Goal: Task Accomplishment & Management: Manage account settings

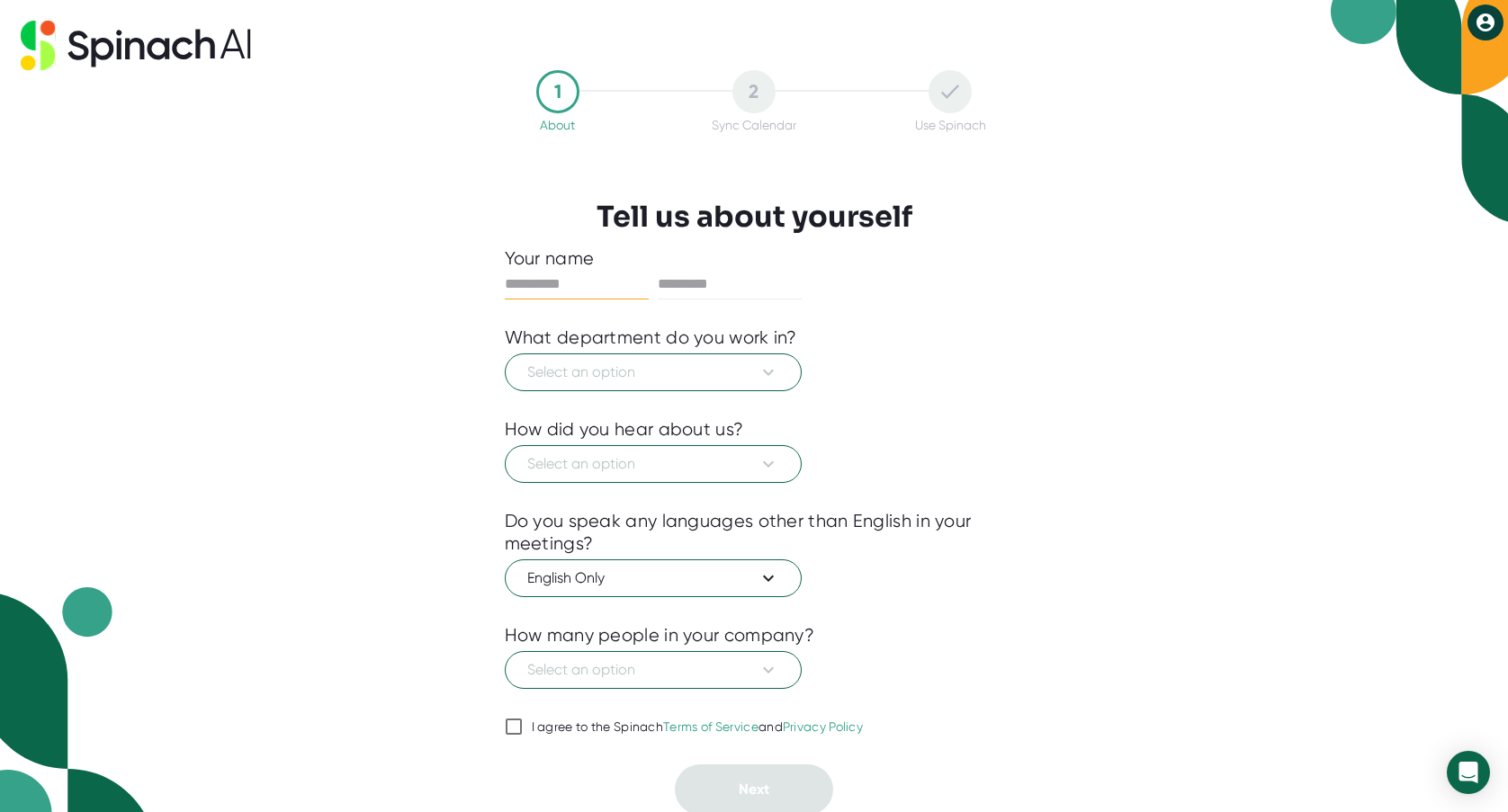
scroll to position [4, 0]
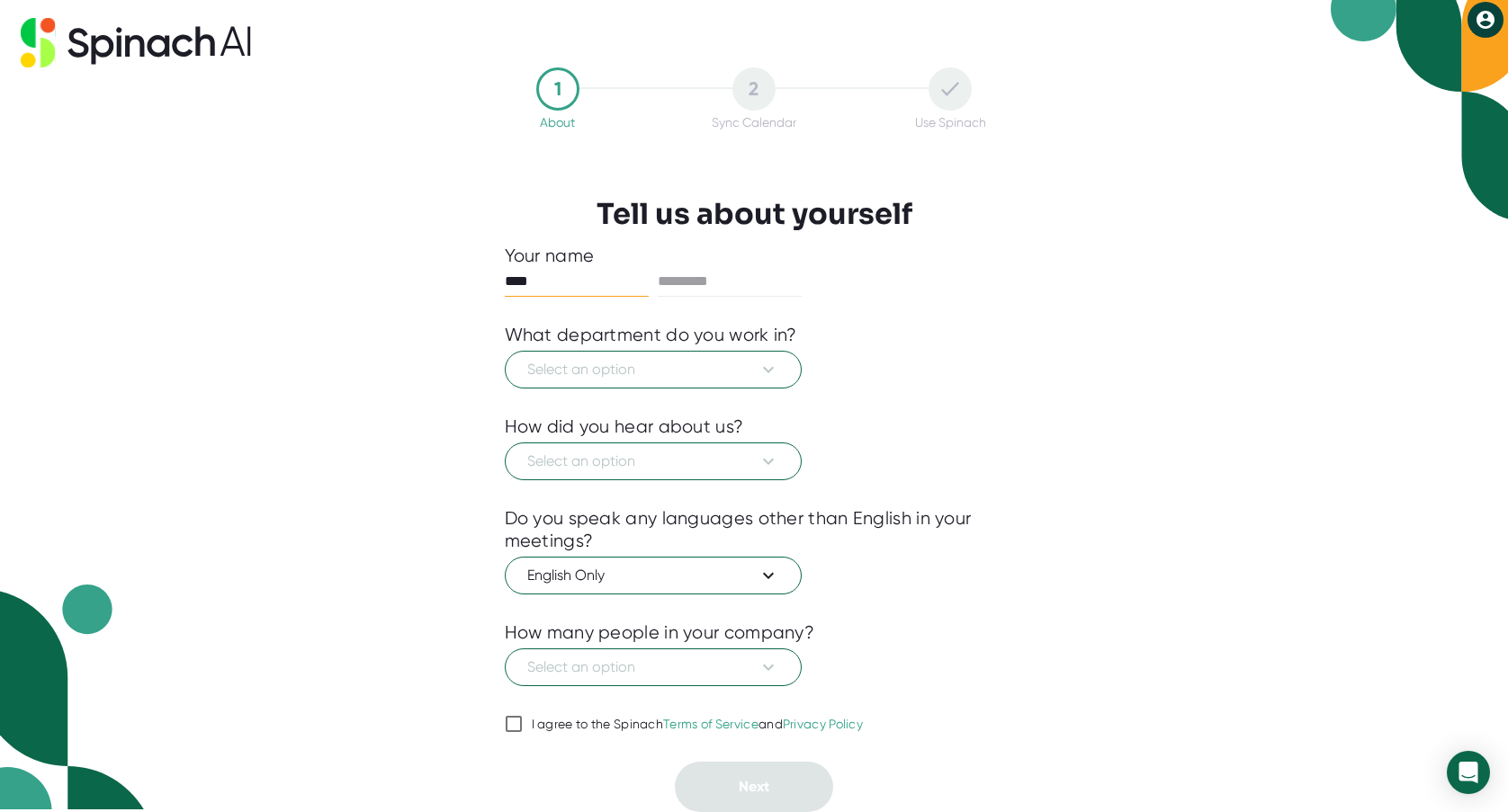
type input "***"
type input "********"
click at [601, 370] on span "Select an option" at bounding box center [653, 370] width 251 height 22
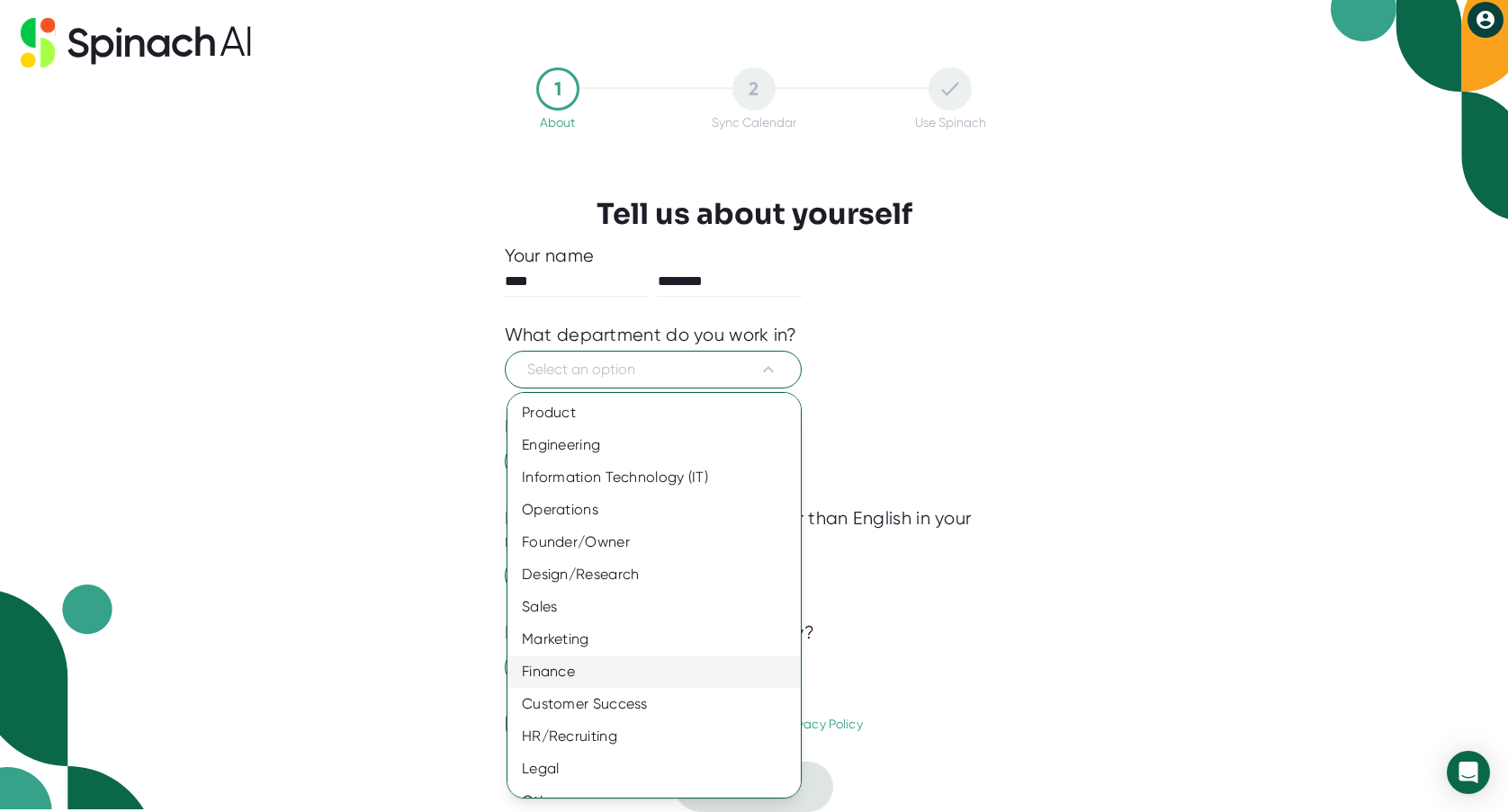
click at [554, 682] on div "Finance" at bounding box center [655, 671] width 294 height 32
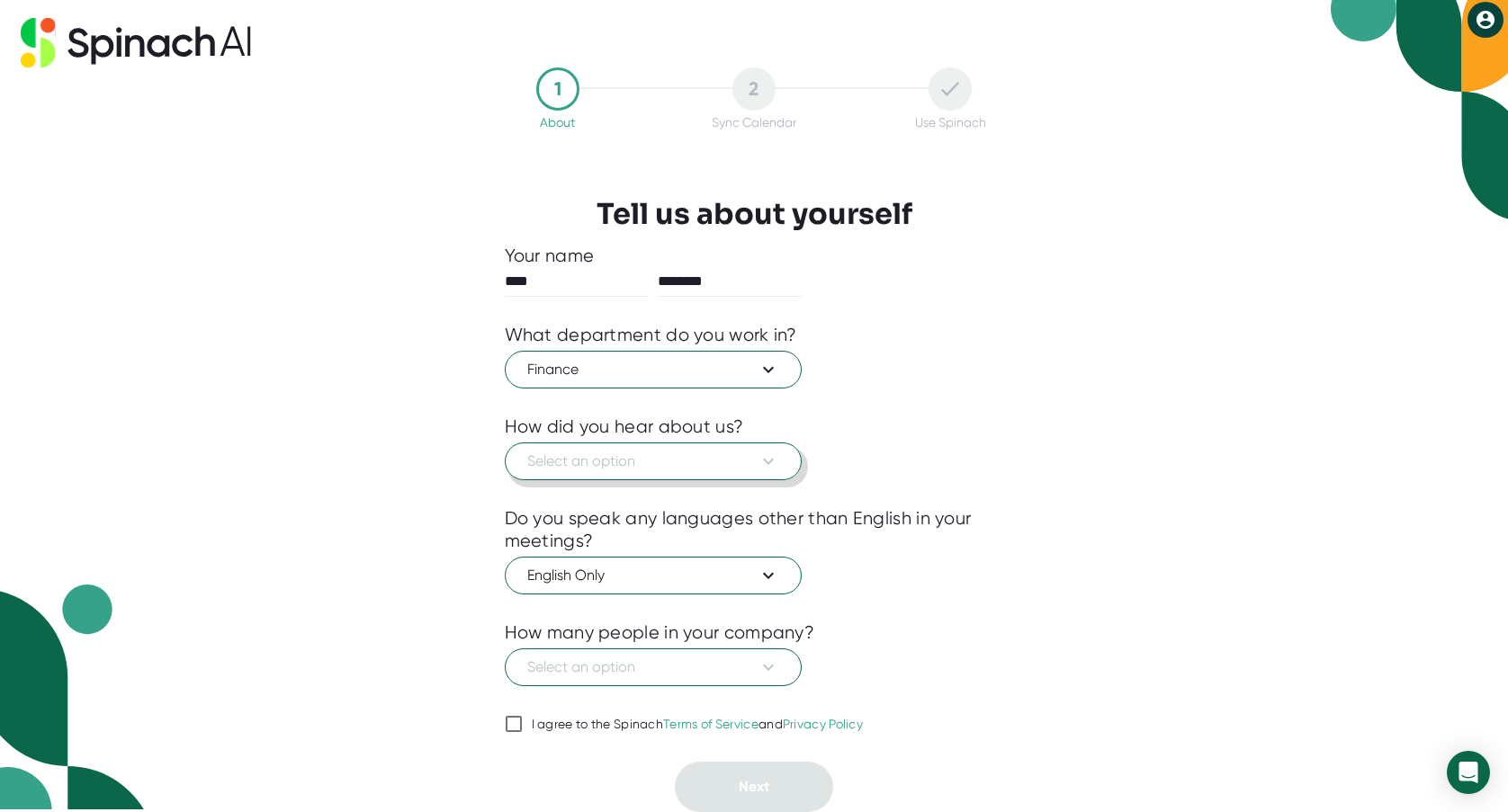
click at [602, 464] on span "Select an option" at bounding box center [653, 462] width 251 height 22
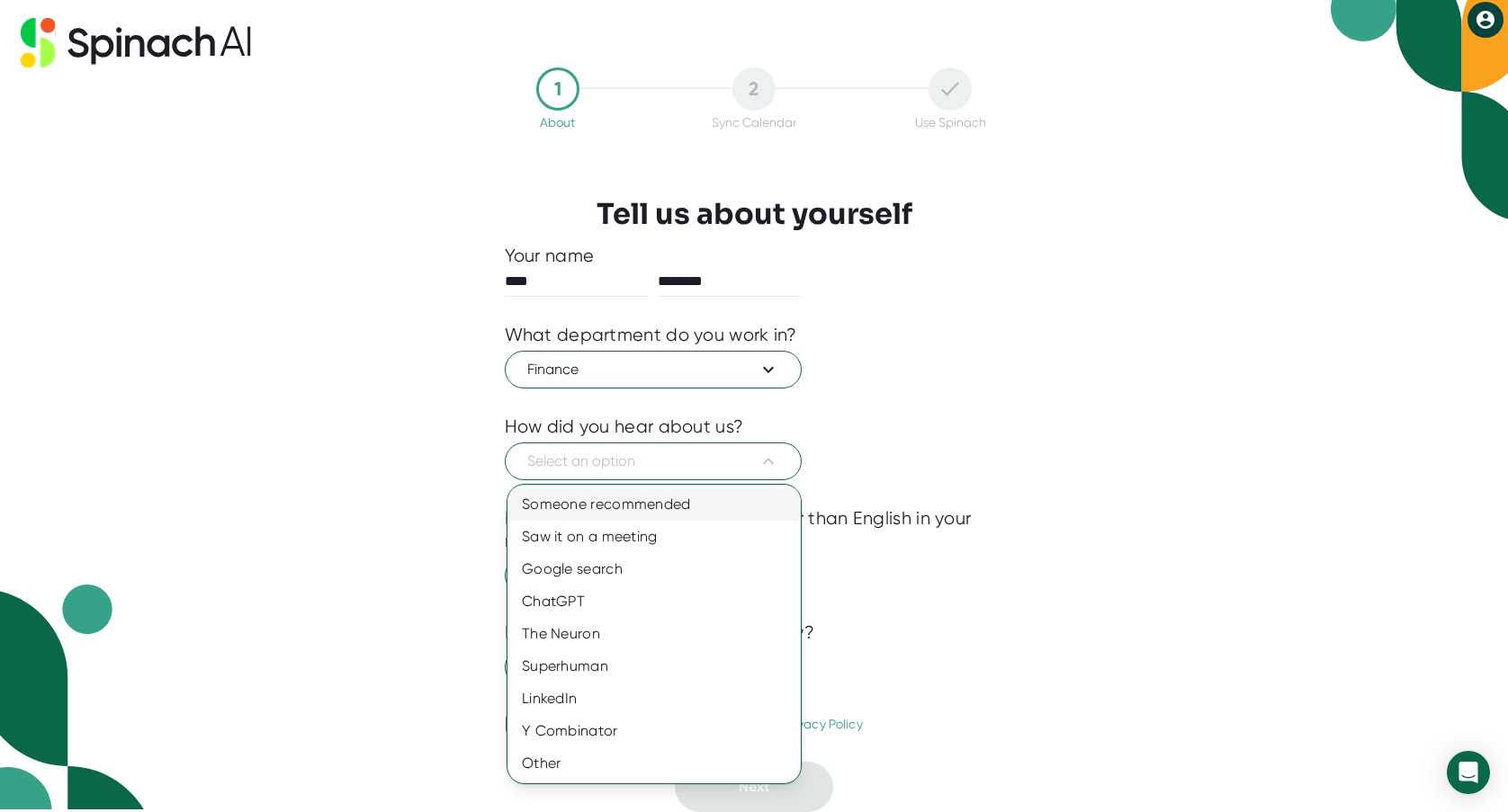
click at [610, 507] on div "Someone recommended" at bounding box center [655, 504] width 294 height 32
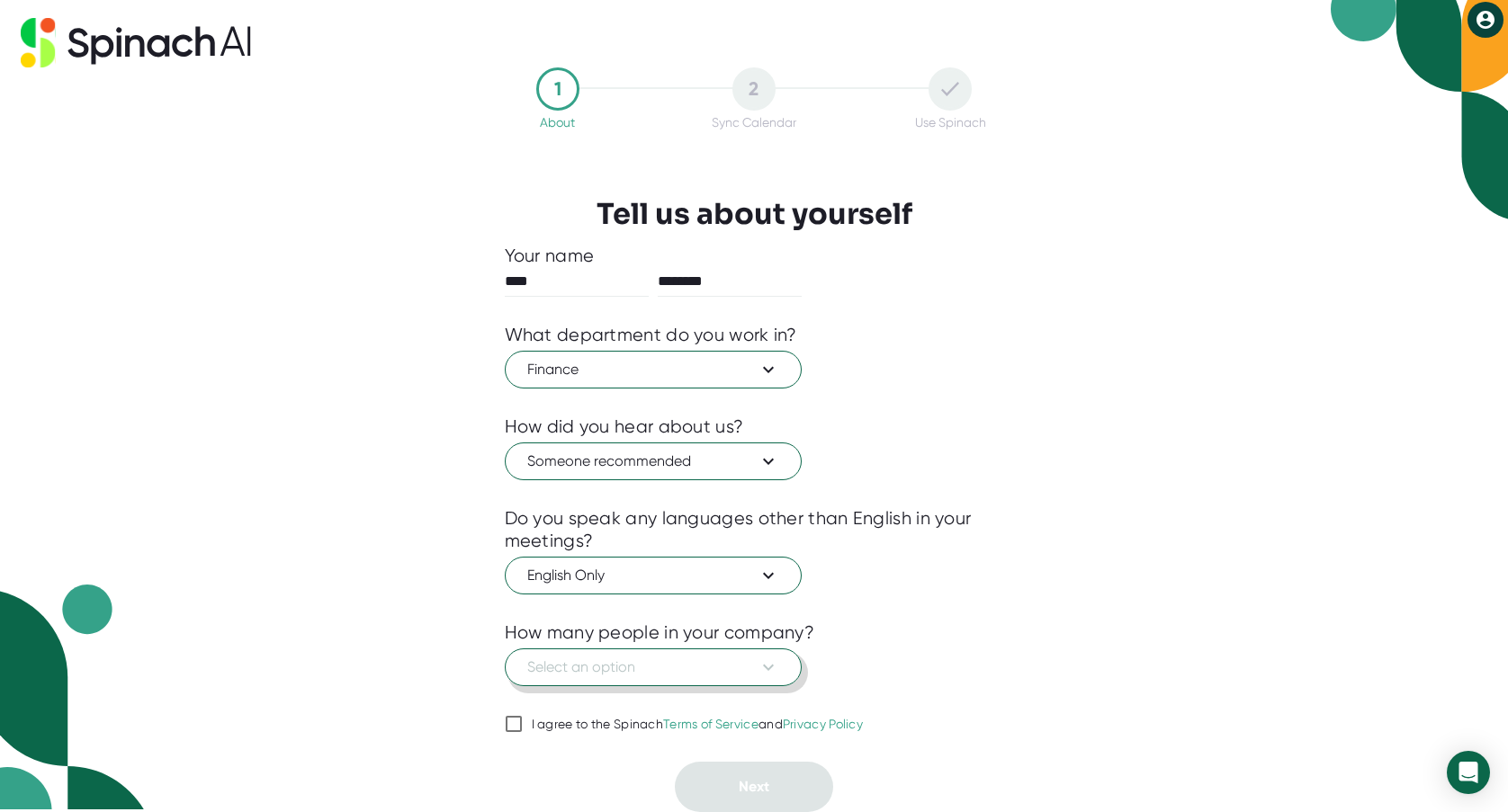
click at [689, 665] on span "Select an option" at bounding box center [653, 667] width 251 height 22
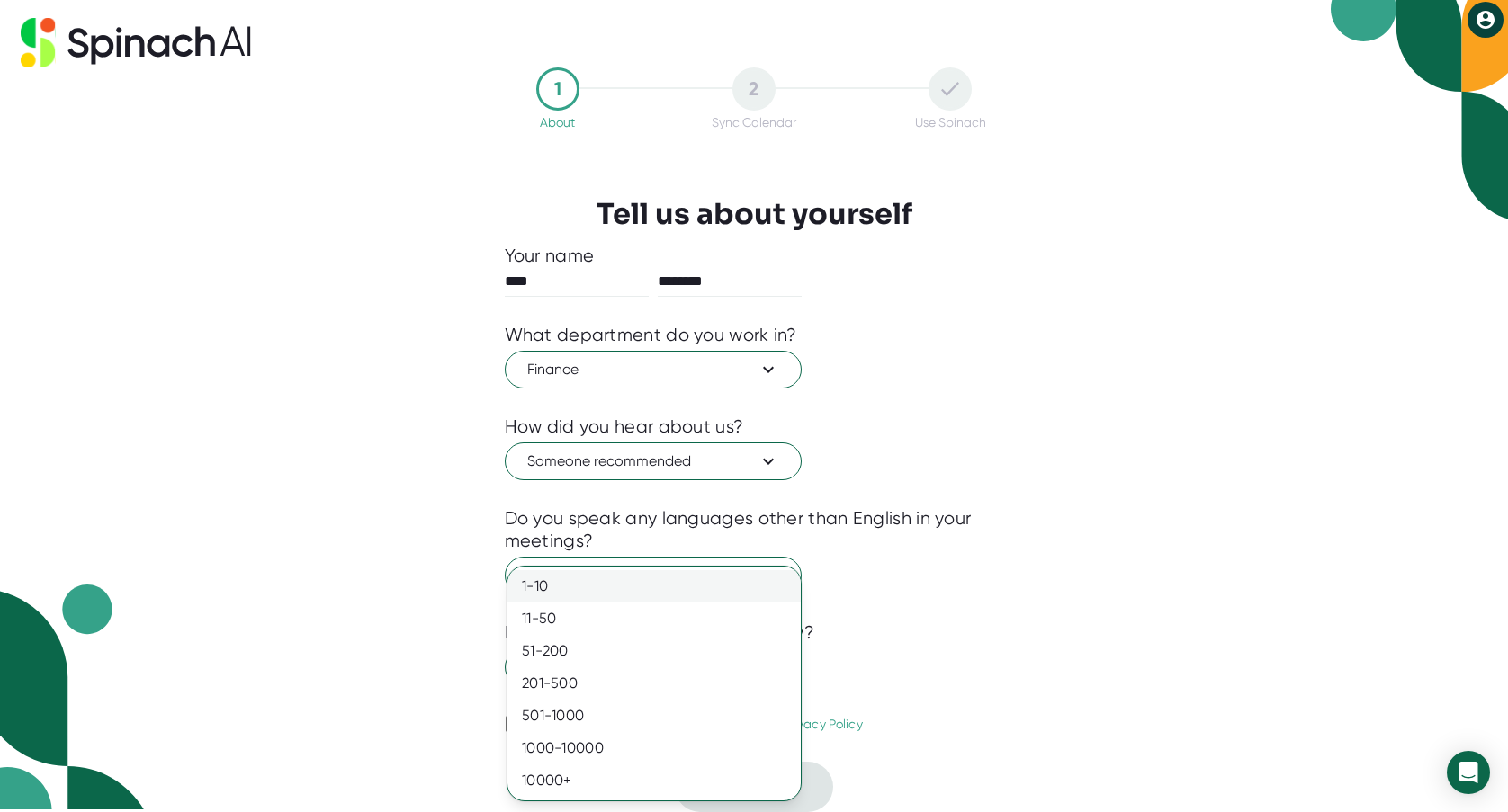
click at [550, 580] on div "1-10" at bounding box center [655, 586] width 294 height 32
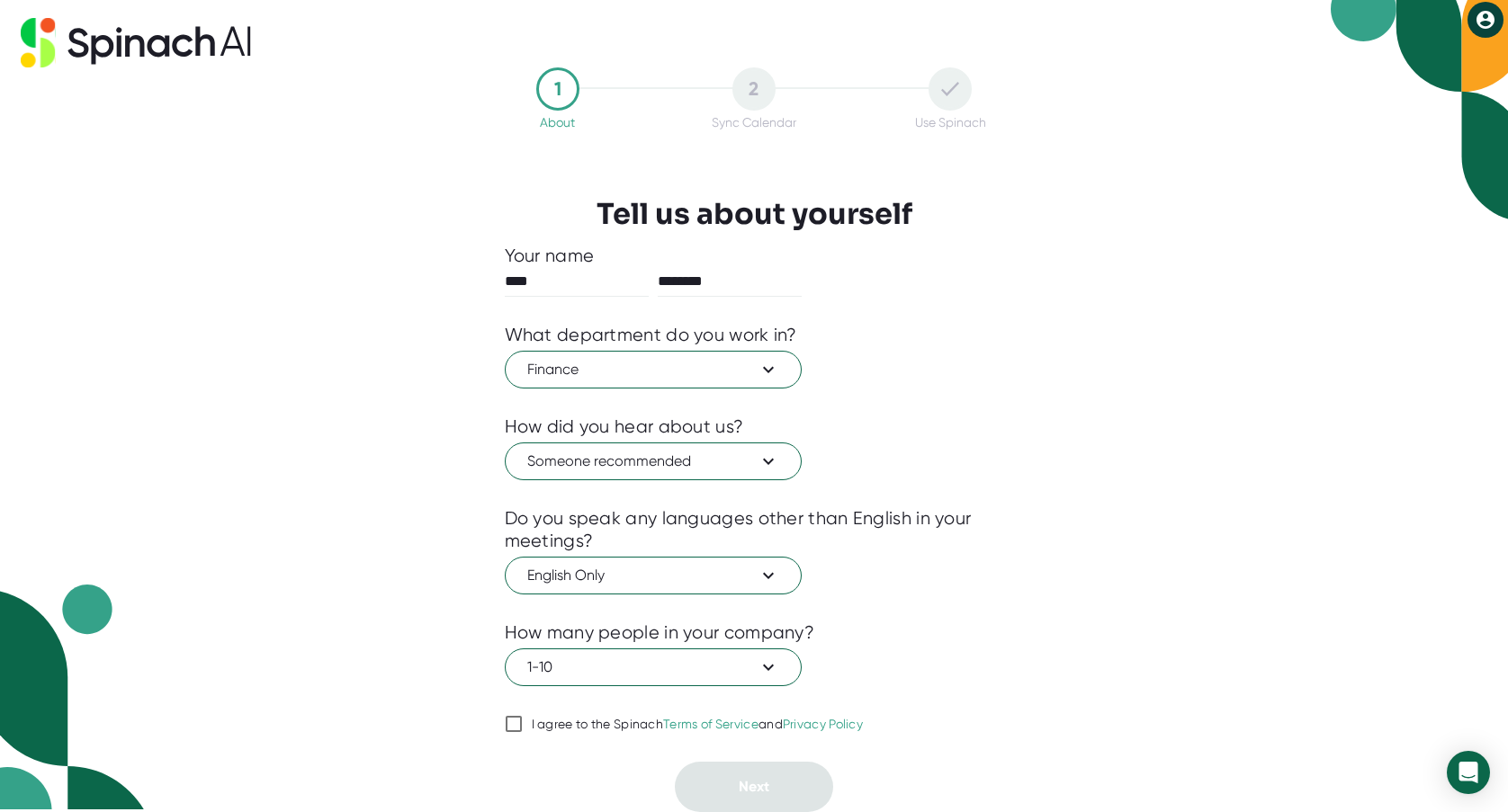
drag, startPoint x: 510, startPoint y: 728, endPoint x: 552, endPoint y: 744, distance: 44.9
click at [511, 728] on input "I agree to the Spinach Terms of Service and Privacy Policy" at bounding box center [514, 724] width 18 height 22
checkbox input "true"
click at [765, 789] on span "Next" at bounding box center [754, 786] width 30 height 17
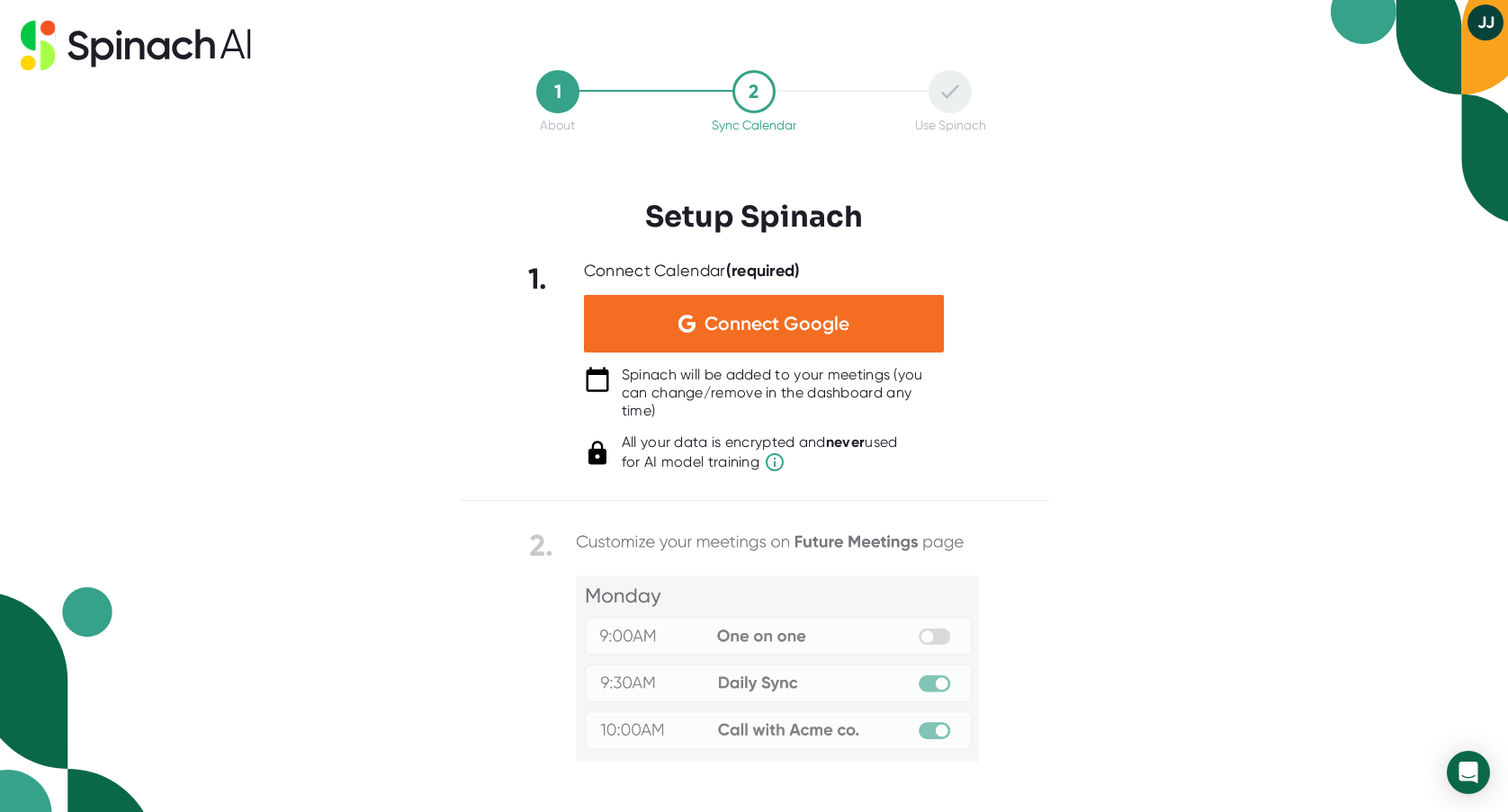
scroll to position [0, 0]
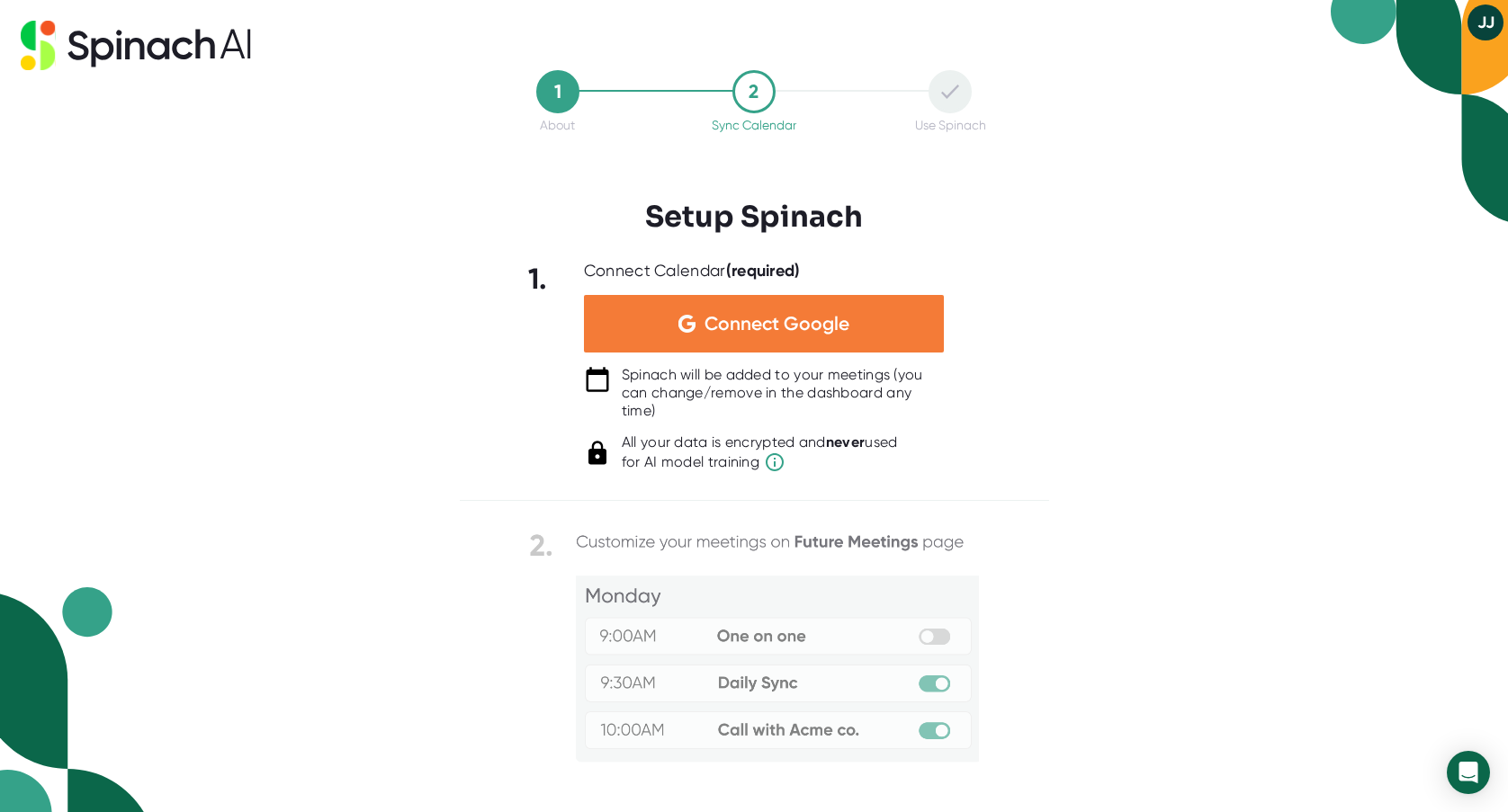
click at [681, 343] on div "Connect Google" at bounding box center [764, 324] width 360 height 58
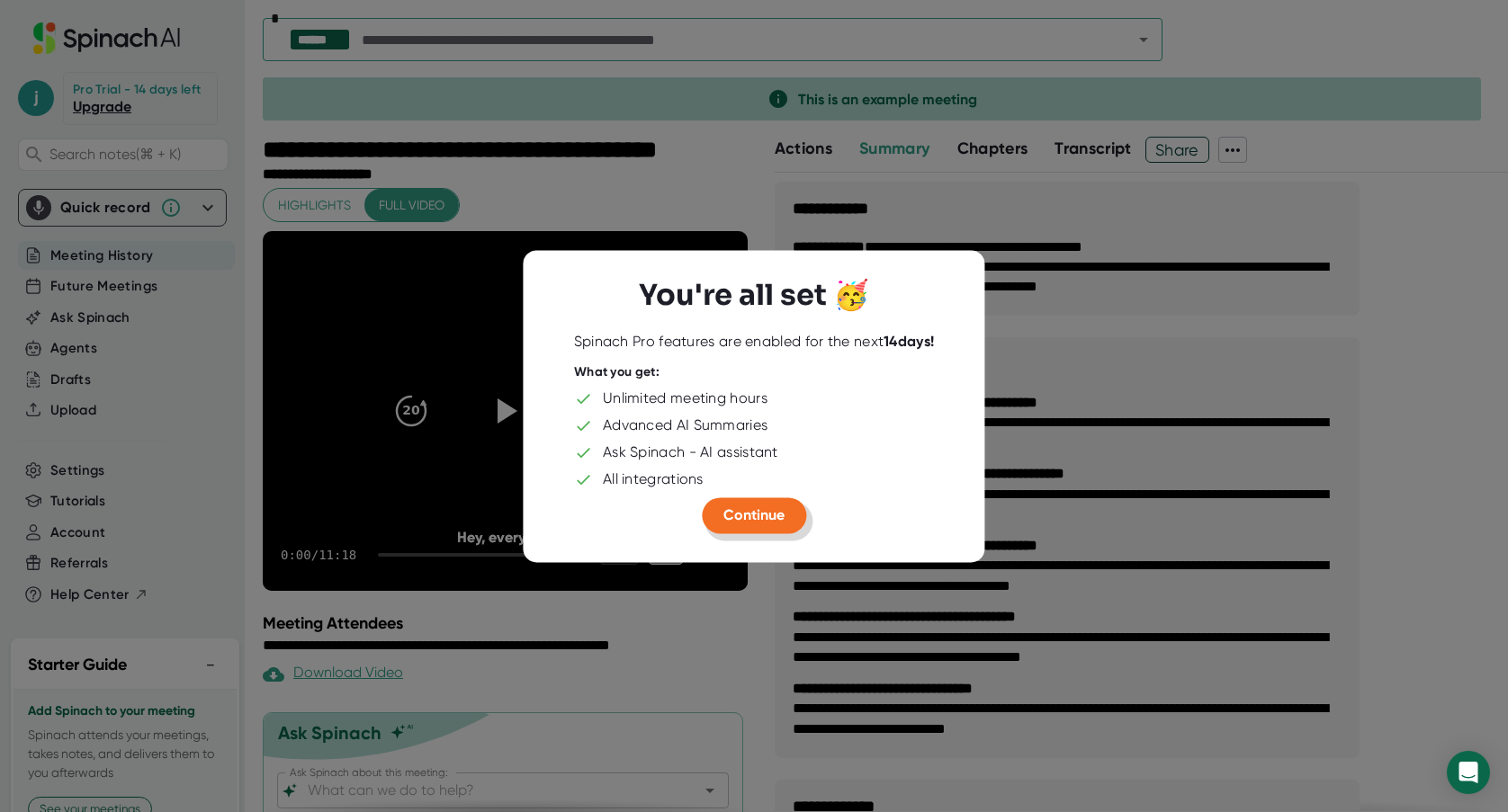
click at [741, 516] on span "Continue" at bounding box center [754, 515] width 62 height 17
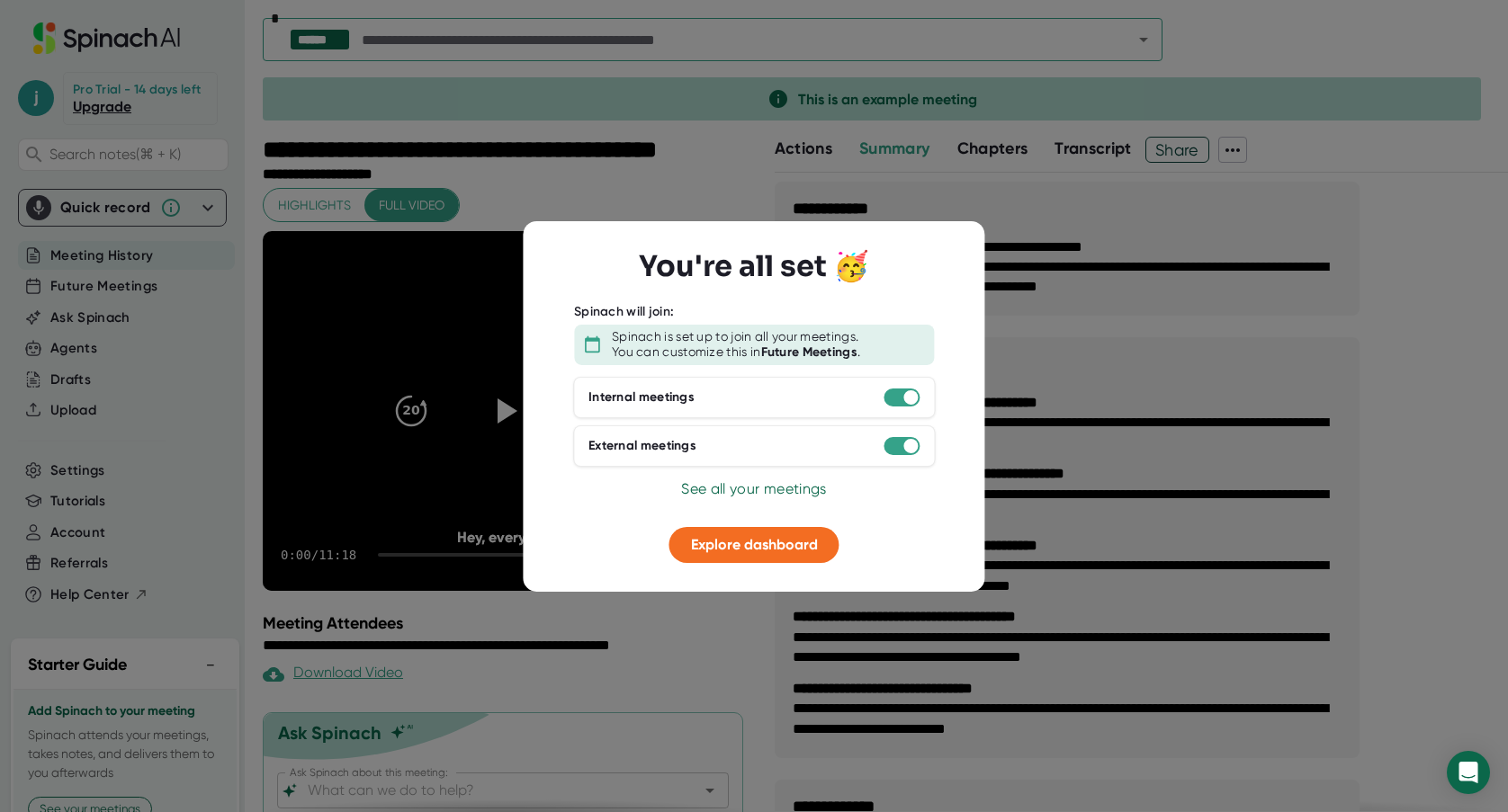
click at [673, 648] on div at bounding box center [754, 406] width 1508 height 812
click at [692, 644] on div at bounding box center [754, 406] width 1508 height 812
click at [719, 564] on div "You're all set 🥳 Spinach will join: Spinach is set up to join all your meetings…" at bounding box center [754, 405] width 462 height 371
click at [714, 544] on span "Explore dashboard" at bounding box center [754, 544] width 127 height 17
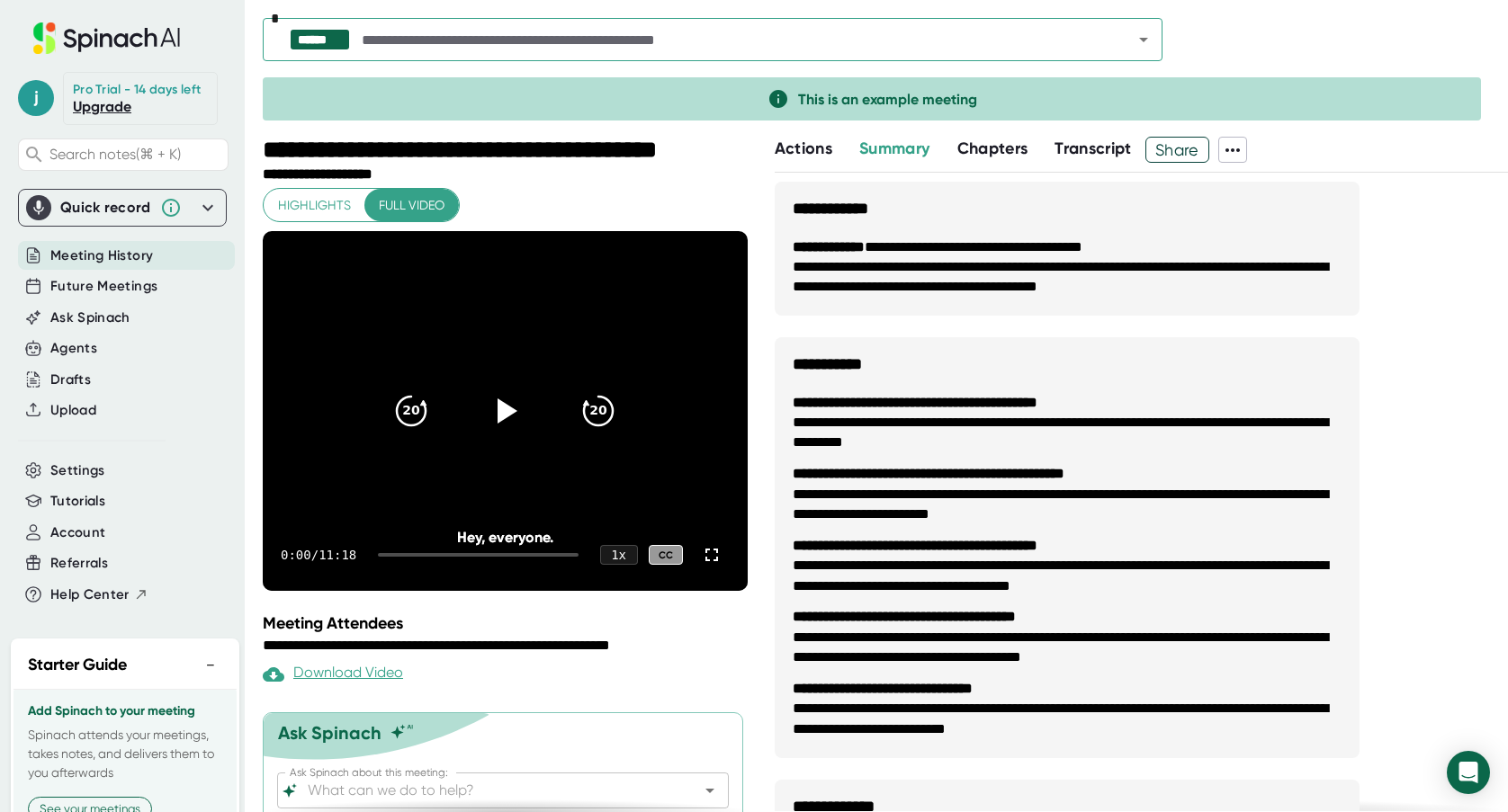
scroll to position [81, 0]
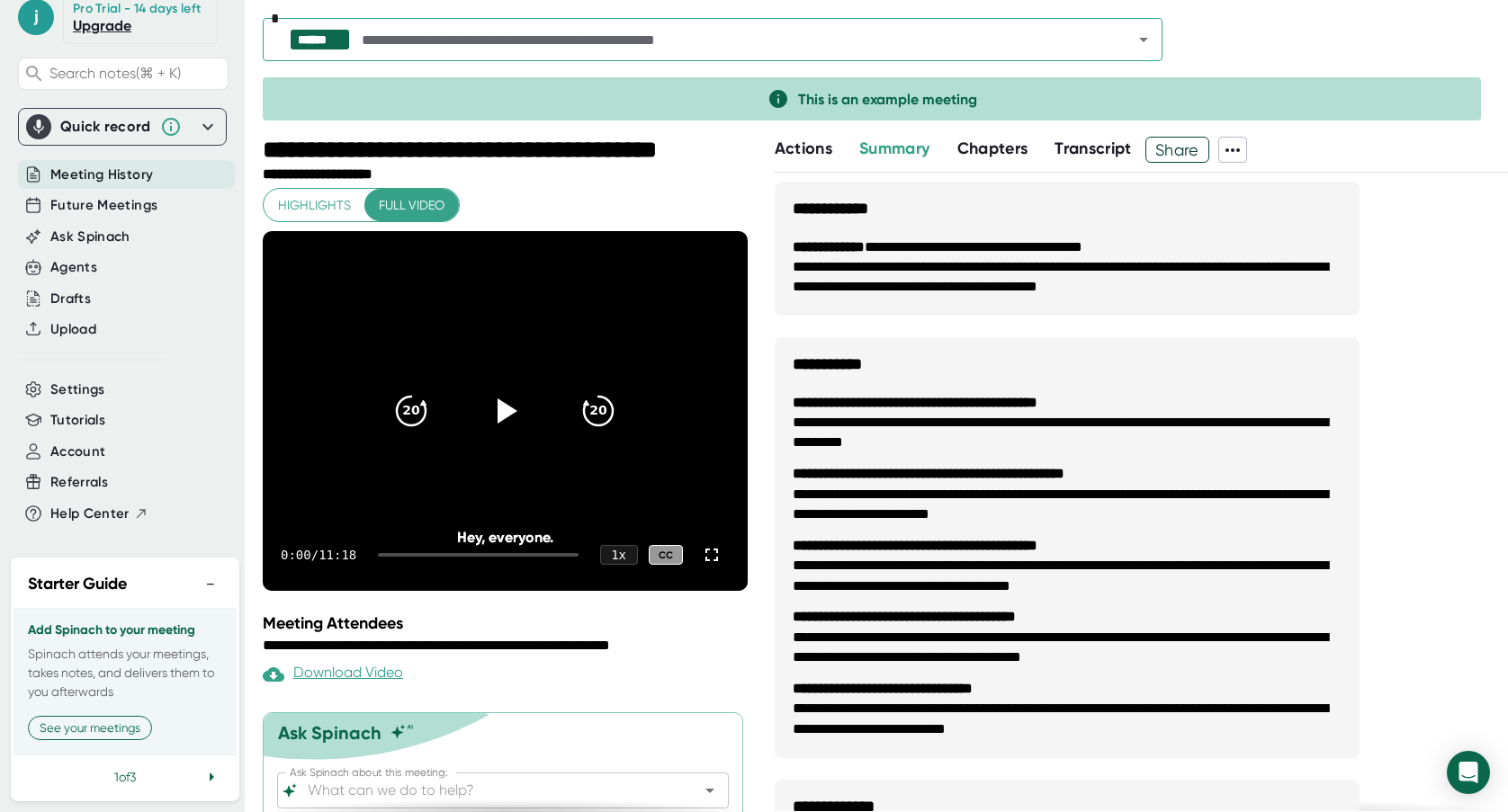
click at [209, 777] on icon at bounding box center [211, 777] width 5 height 9
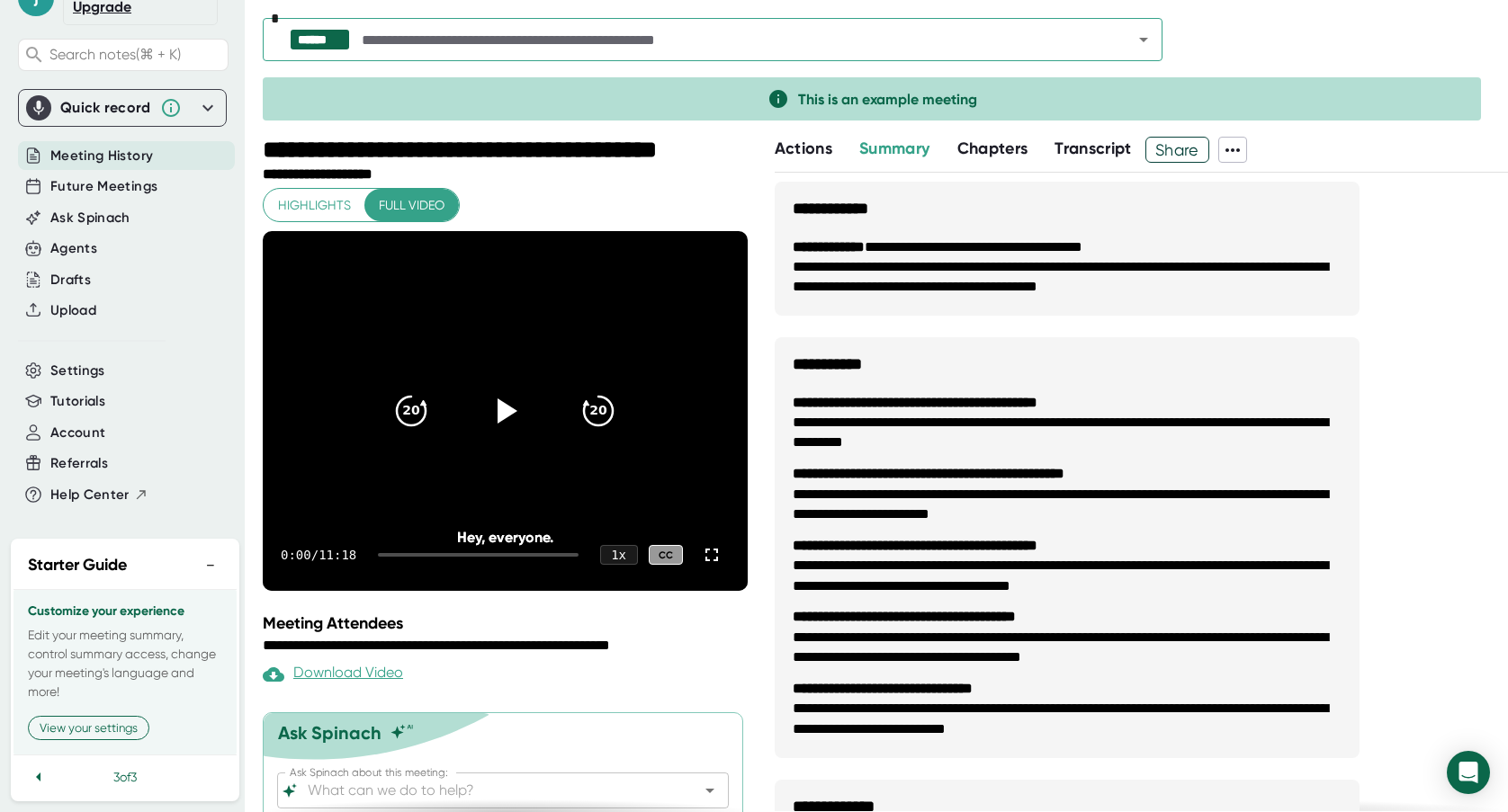
scroll to position [98, 0]
click at [79, 733] on button "View your settings" at bounding box center [89, 730] width 121 height 24
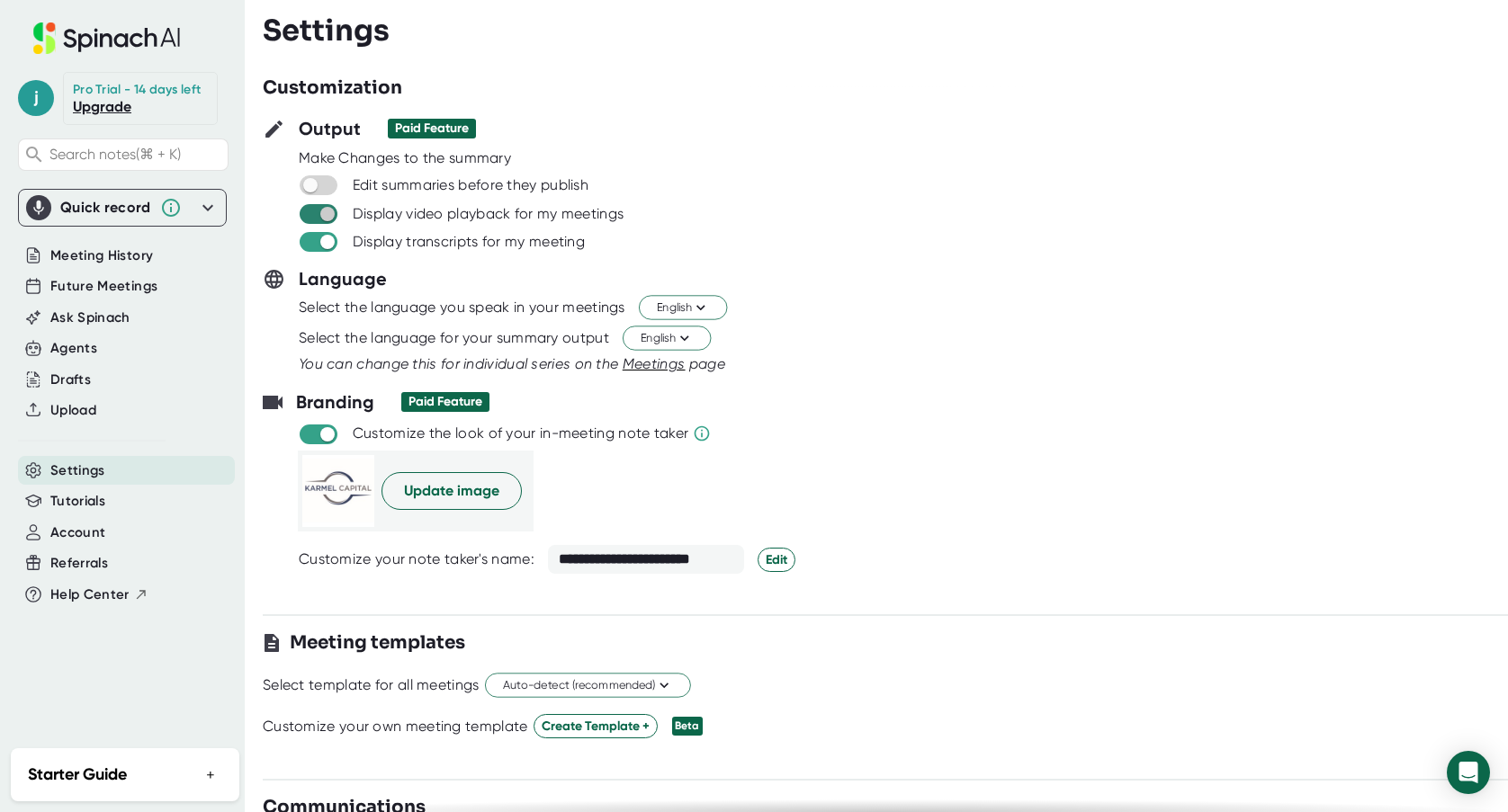
click at [307, 217] on input "checkbox" at bounding box center [327, 214] width 51 height 17
click at [330, 216] on input "checkbox" at bounding box center [310, 214] width 51 height 17
checkbox input "true"
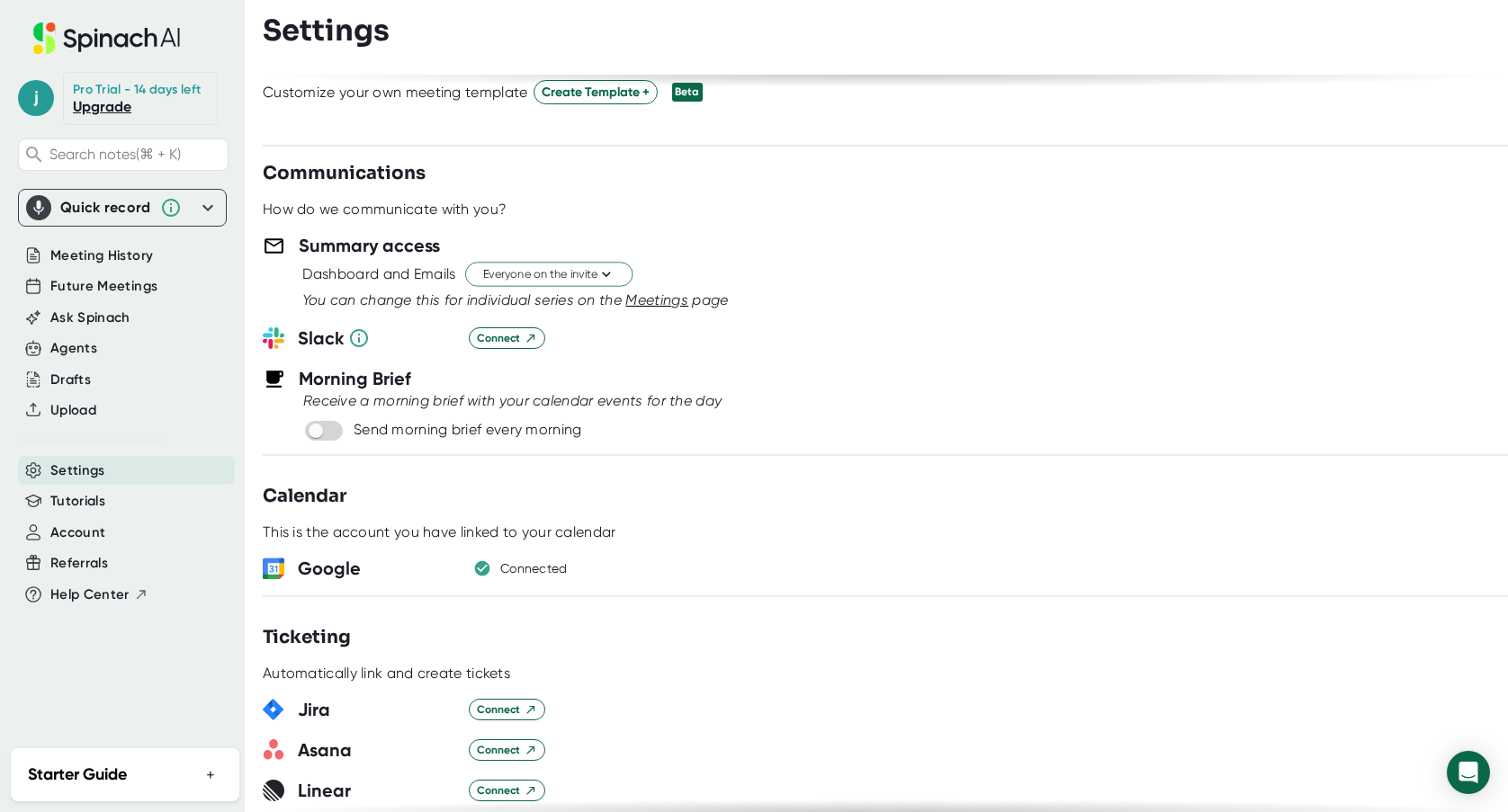
scroll to position [635, 0]
click at [552, 273] on span "Everyone on the invite" at bounding box center [549, 273] width 131 height 17
click at [541, 338] on div "Just the Spinach Host" at bounding box center [530, 340] width 207 height 32
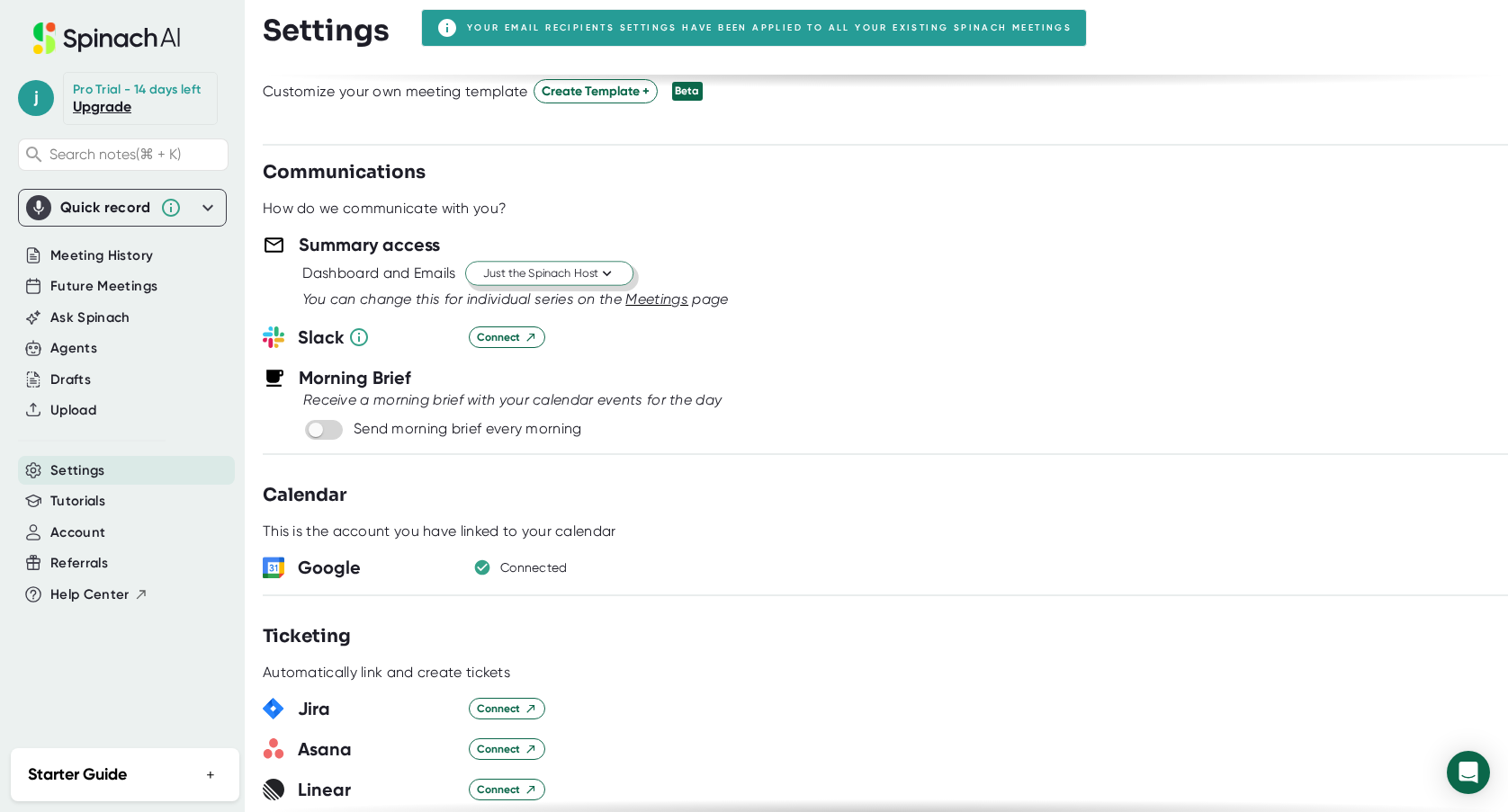
click at [571, 272] on span "Just the Spinach Host" at bounding box center [549, 273] width 132 height 17
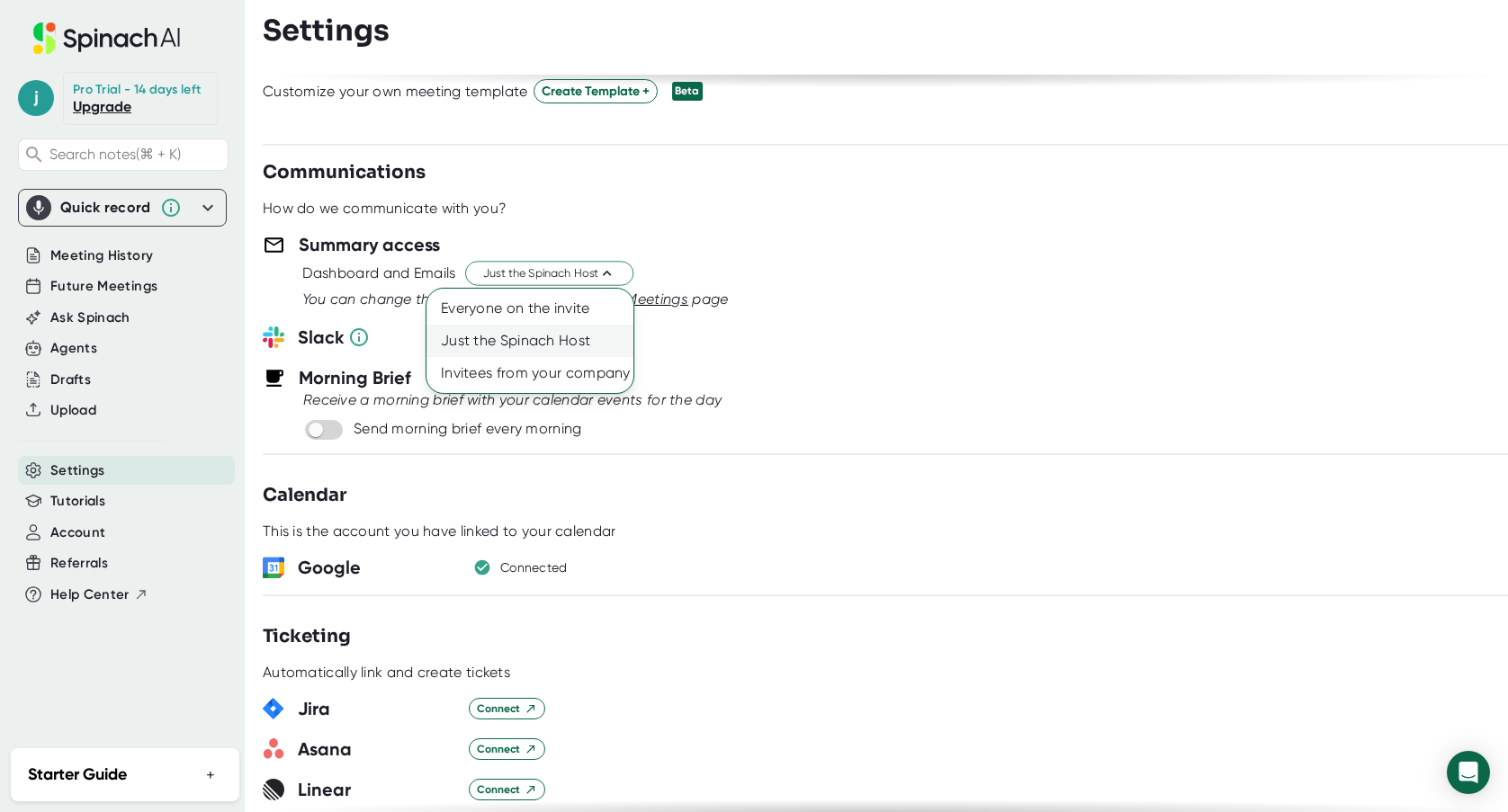
click at [520, 335] on div "Just the Spinach Host" at bounding box center [530, 340] width 207 height 32
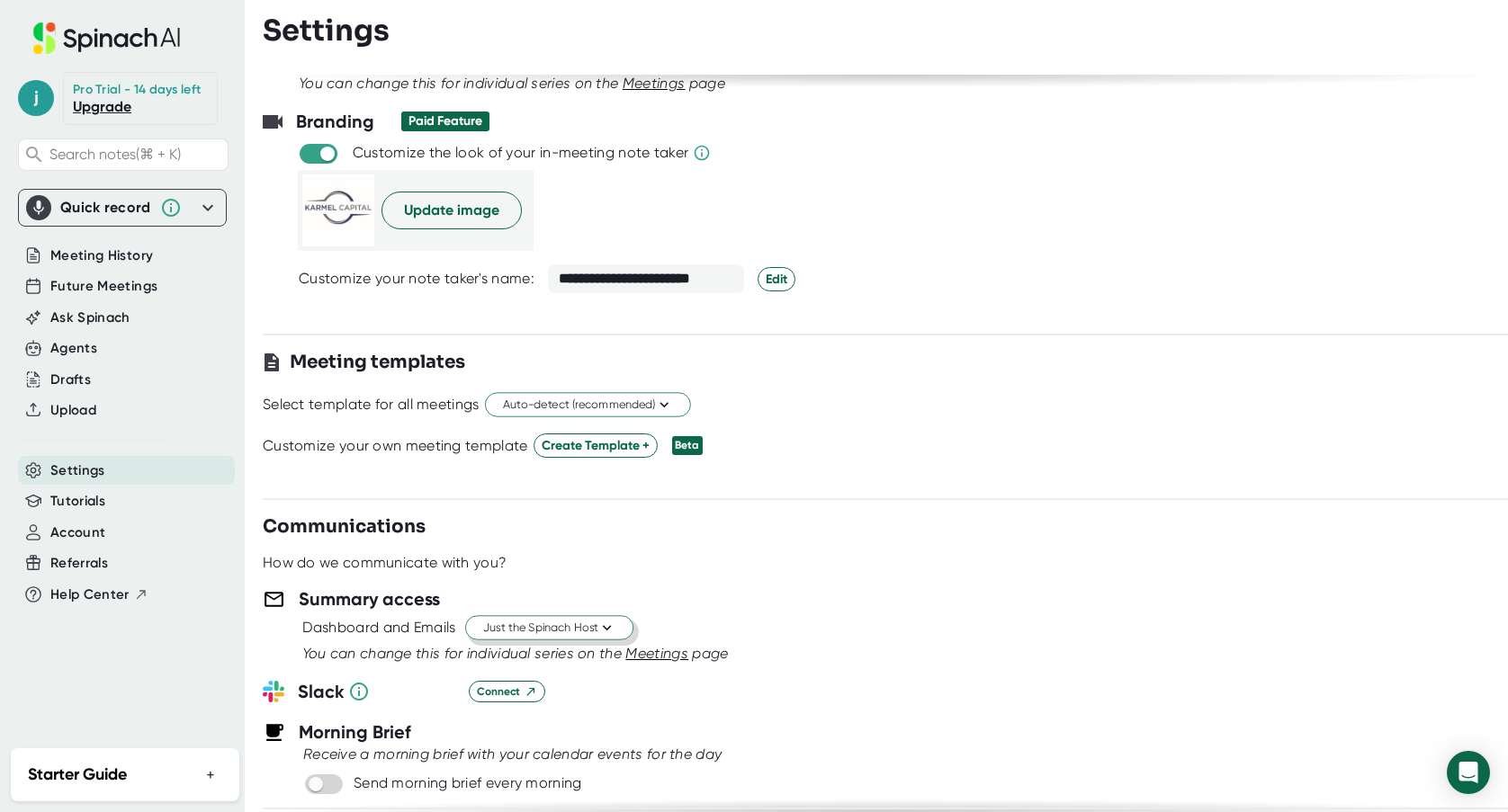
scroll to position [0, 0]
